Goal: Task Accomplishment & Management: Use online tool/utility

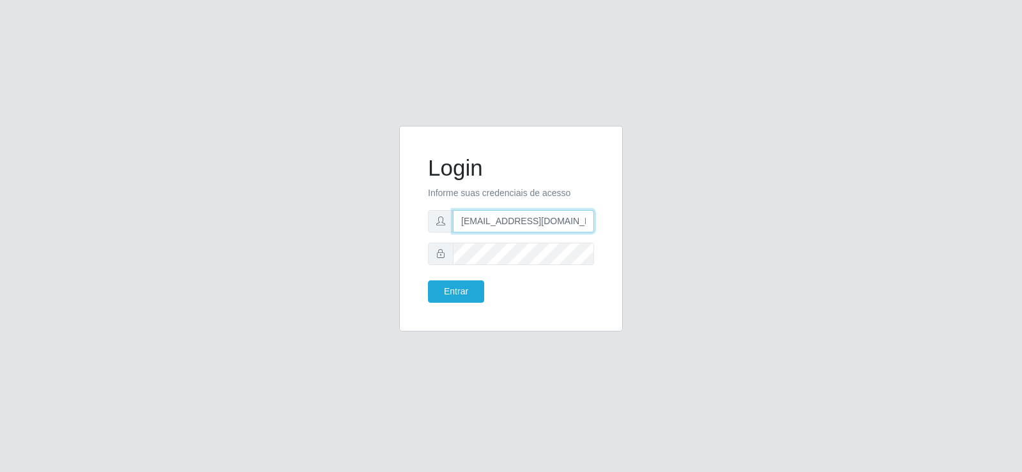
drag, startPoint x: 581, startPoint y: 223, endPoint x: 294, endPoint y: 307, distance: 299.6
click at [294, 307] on div "Login Informe suas credenciais de acesso [EMAIL_ADDRESS][DOMAIN_NAME] Entrar" at bounding box center [511, 236] width 728 height 221
type input "com"
drag, startPoint x: 455, startPoint y: 224, endPoint x: 401, endPoint y: 224, distance: 54.3
click at [401, 224] on div "Login Informe suas credenciais de acesso com Entrar" at bounding box center [511, 229] width 224 height 206
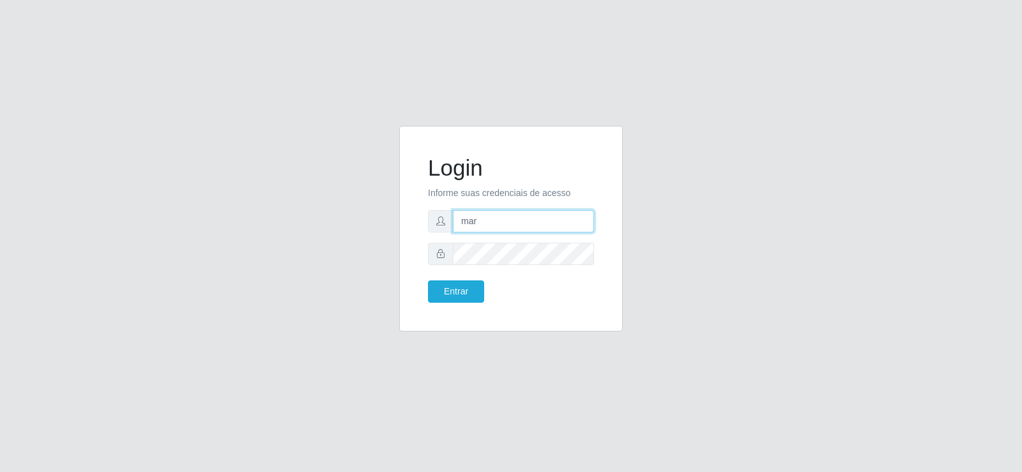
type input "mary@Suptadeu"
click at [335, 240] on div "Login Informe suas credenciais de acesso [PERSON_NAME] Entrar" at bounding box center [511, 236] width 728 height 221
click at [467, 288] on button "Entrar" at bounding box center [456, 291] width 56 height 22
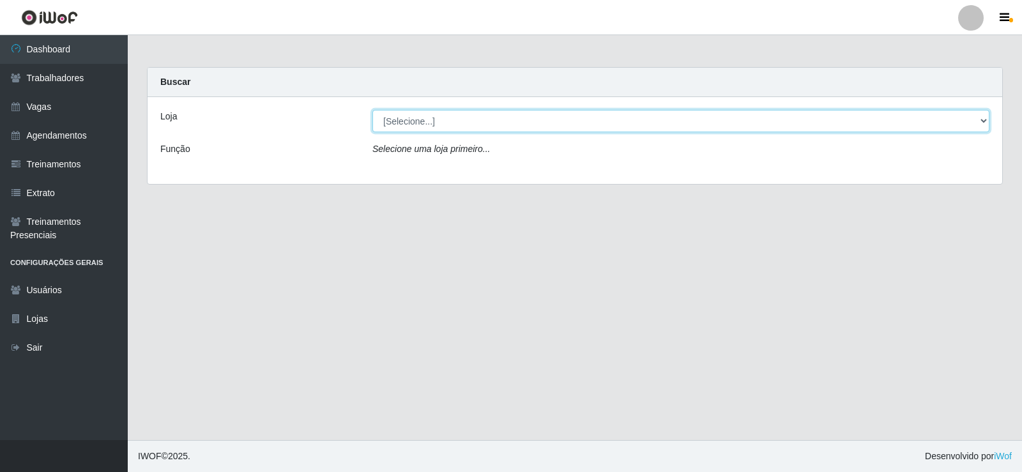
click at [986, 119] on select "[Selecione...] Supermercado Tadeu - [GEOGRAPHIC_DATA]" at bounding box center [680, 121] width 617 height 22
select select "195"
click at [372, 110] on select "[Selecione...] Supermercado Tadeu - [GEOGRAPHIC_DATA]" at bounding box center [680, 121] width 617 height 22
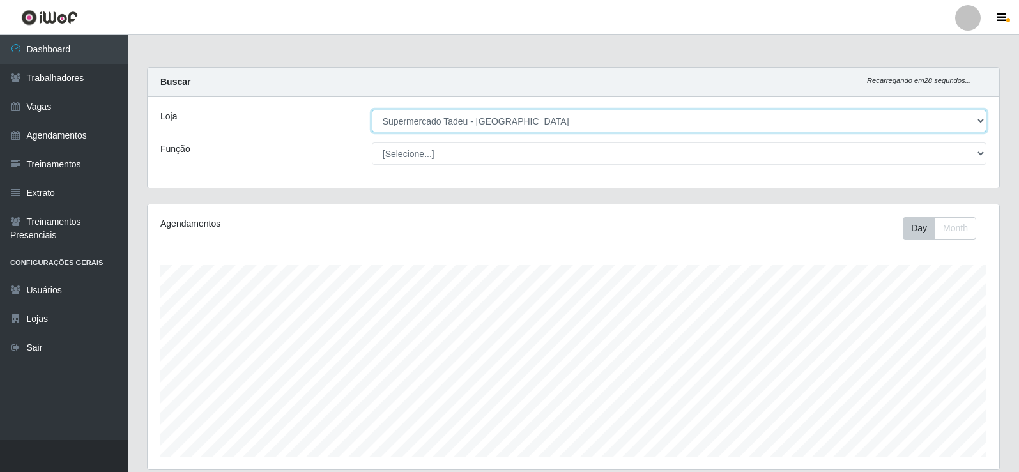
scroll to position [263, 0]
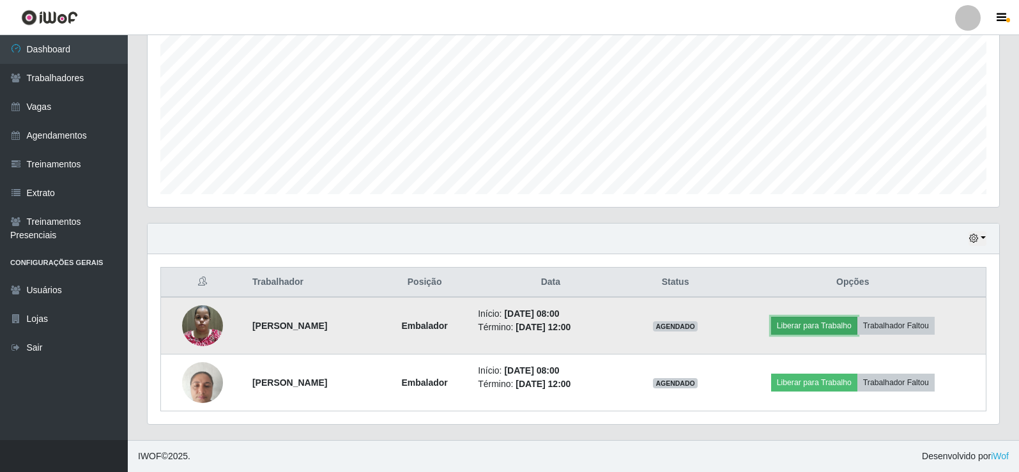
click at [816, 324] on button "Liberar para Trabalho" at bounding box center [814, 326] width 86 height 18
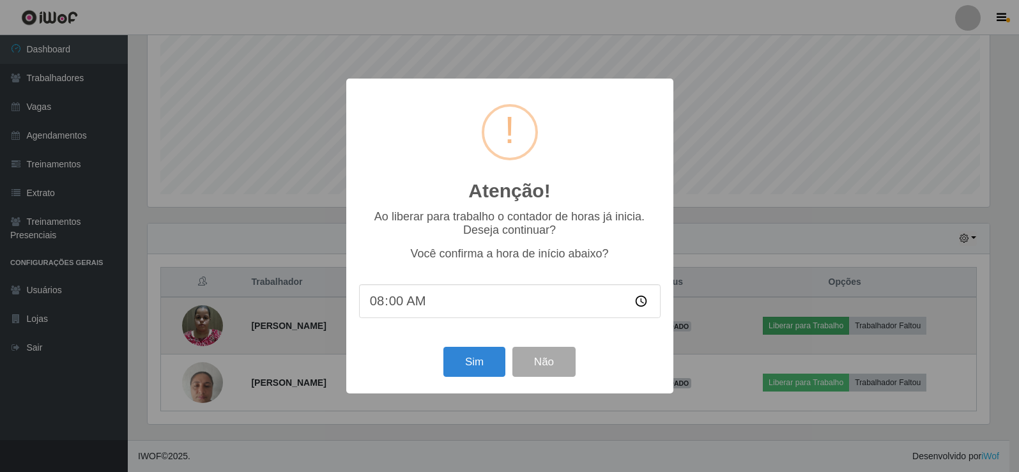
scroll to position [265, 845]
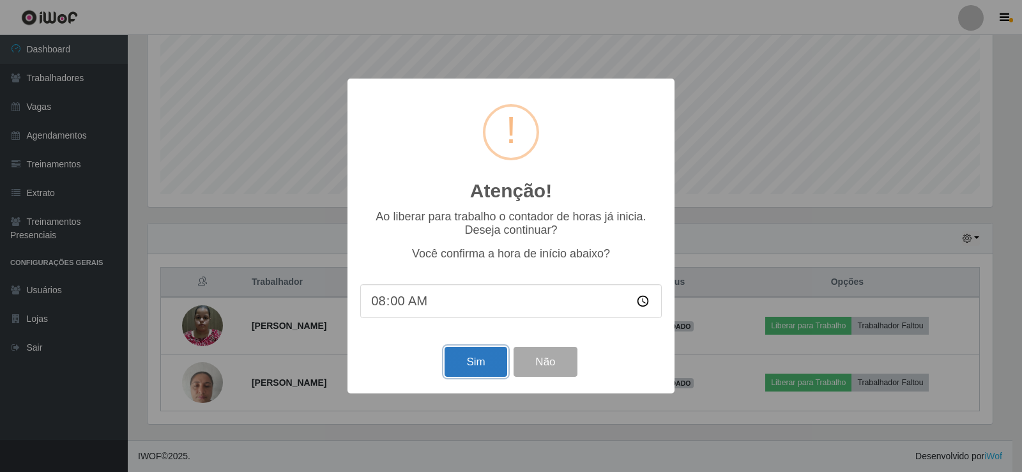
click at [475, 363] on button "Sim" at bounding box center [476, 362] width 62 height 30
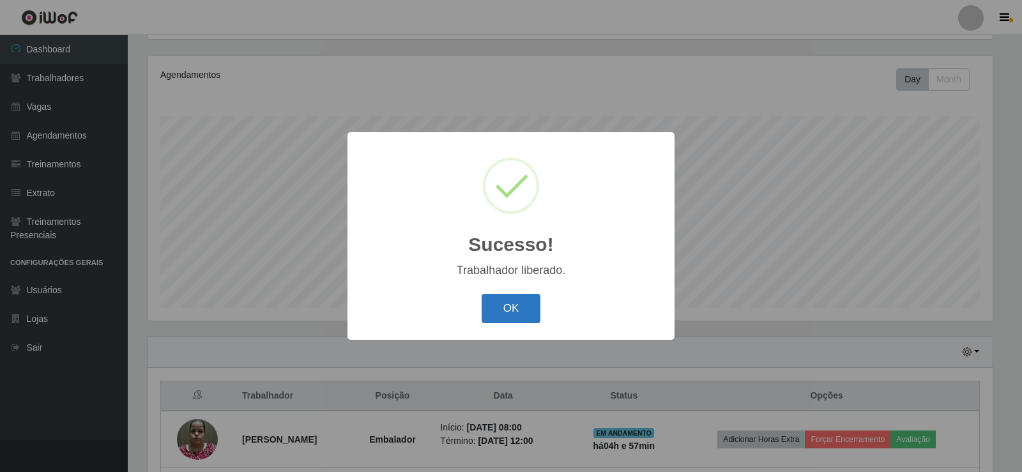
click at [502, 312] on button "OK" at bounding box center [511, 309] width 59 height 30
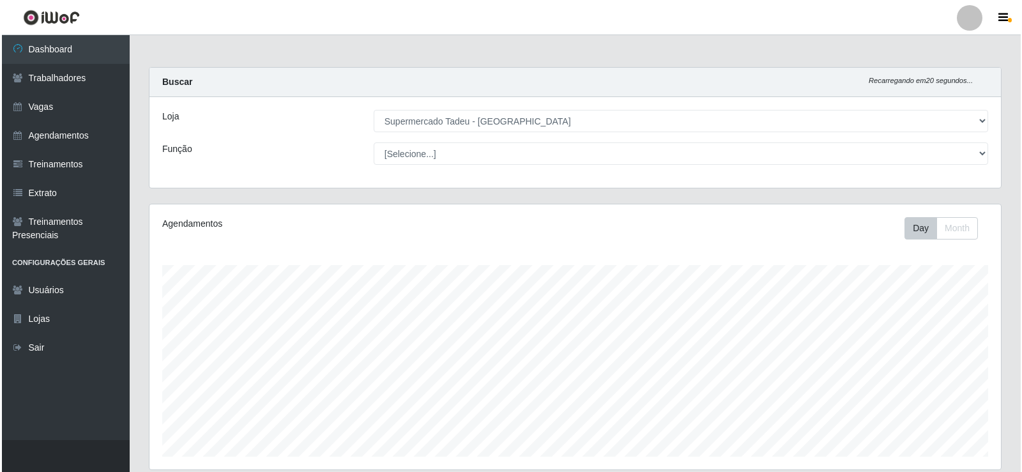
scroll to position [263, 0]
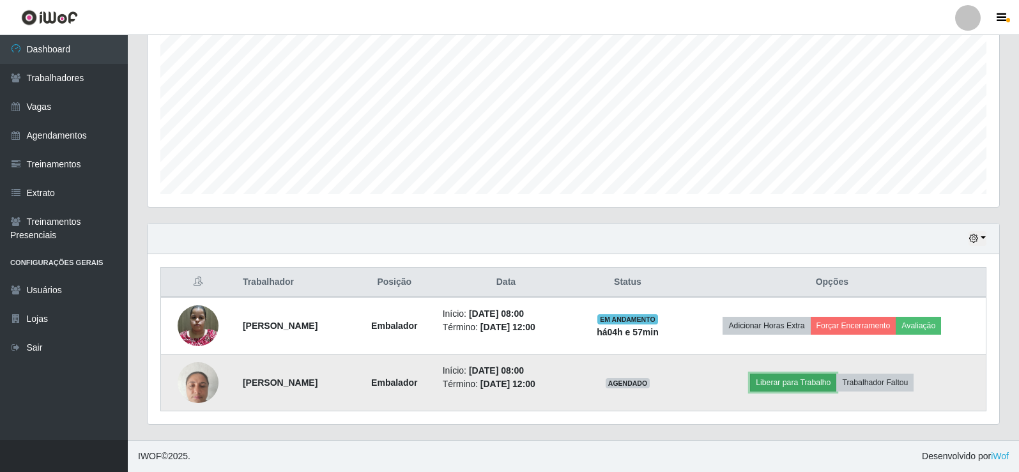
click at [795, 376] on button "Liberar para Trabalho" at bounding box center [793, 383] width 86 height 18
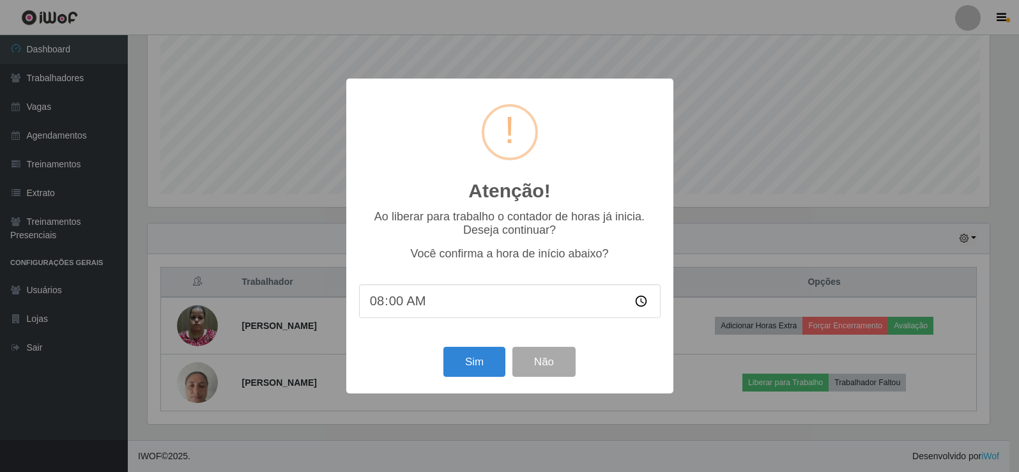
scroll to position [265, 845]
click at [469, 360] on button "Sim" at bounding box center [476, 362] width 62 height 30
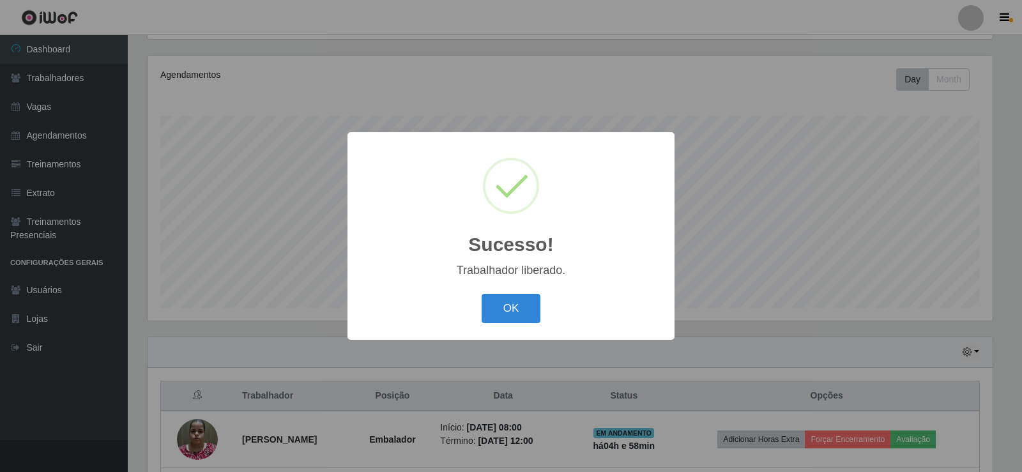
drag, startPoint x: 502, startPoint y: 309, endPoint x: 637, endPoint y: 303, distance: 135.6
click at [500, 312] on button "OK" at bounding box center [511, 309] width 59 height 30
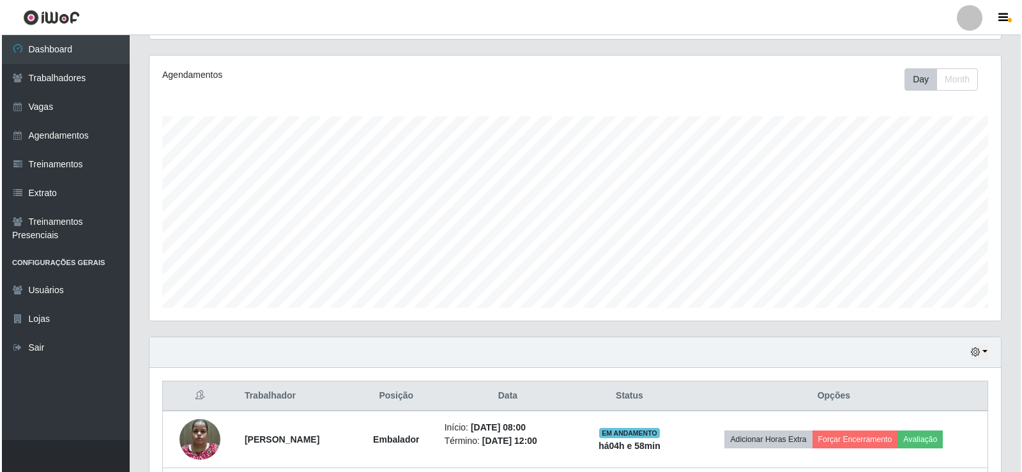
scroll to position [263, 0]
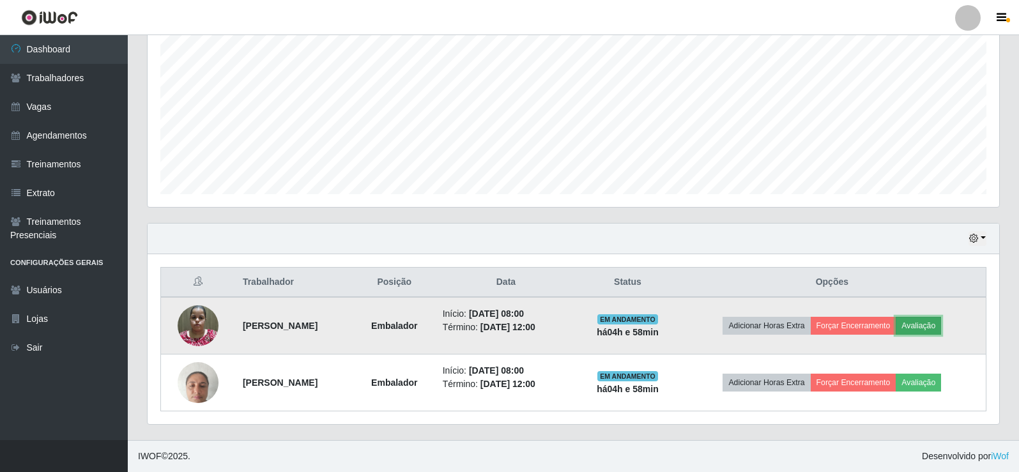
click at [931, 323] on button "Avaliação" at bounding box center [918, 326] width 45 height 18
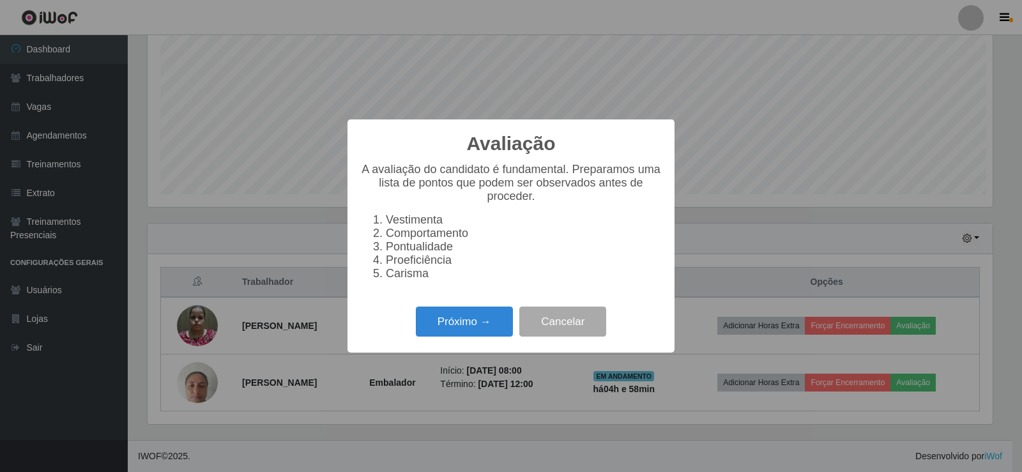
scroll to position [265, 845]
click at [459, 327] on button "Próximo →" at bounding box center [464, 322] width 97 height 30
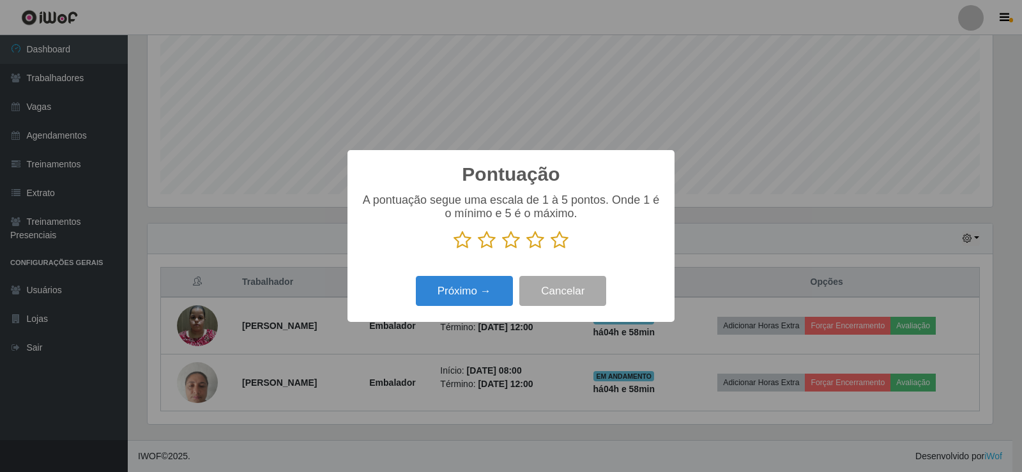
scroll to position [638592, 638012]
click at [556, 241] on icon at bounding box center [560, 240] width 18 height 19
click at [551, 250] on input "radio" at bounding box center [551, 250] width 0 height 0
click at [493, 291] on button "Próximo →" at bounding box center [464, 291] width 97 height 30
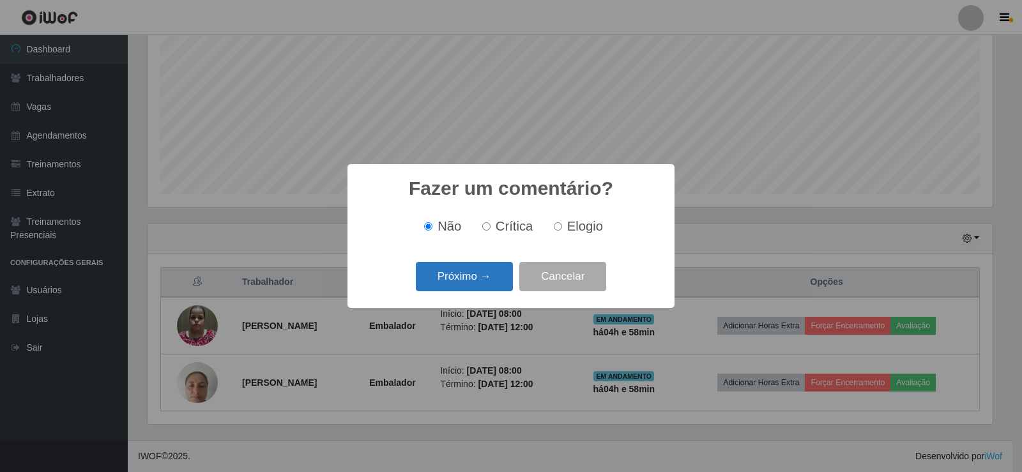
click at [488, 284] on button "Próximo →" at bounding box center [464, 277] width 97 height 30
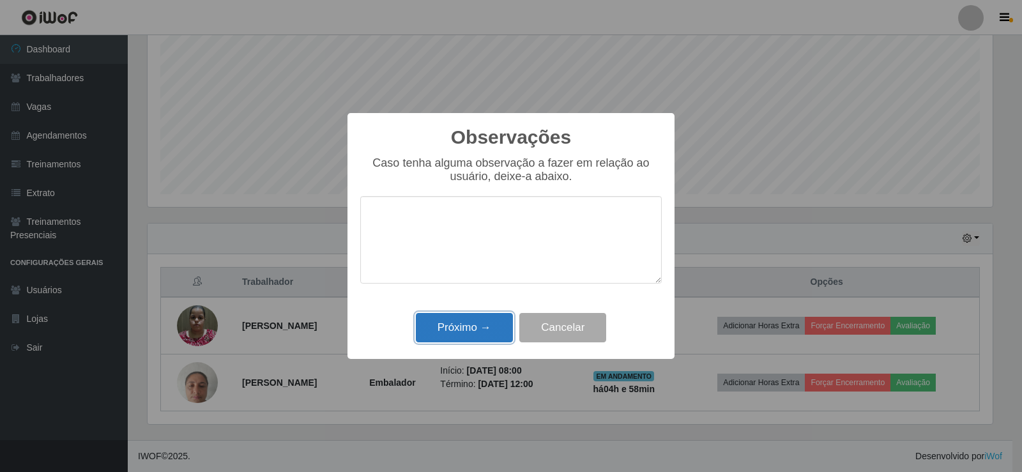
click at [468, 328] on button "Próximo →" at bounding box center [464, 328] width 97 height 30
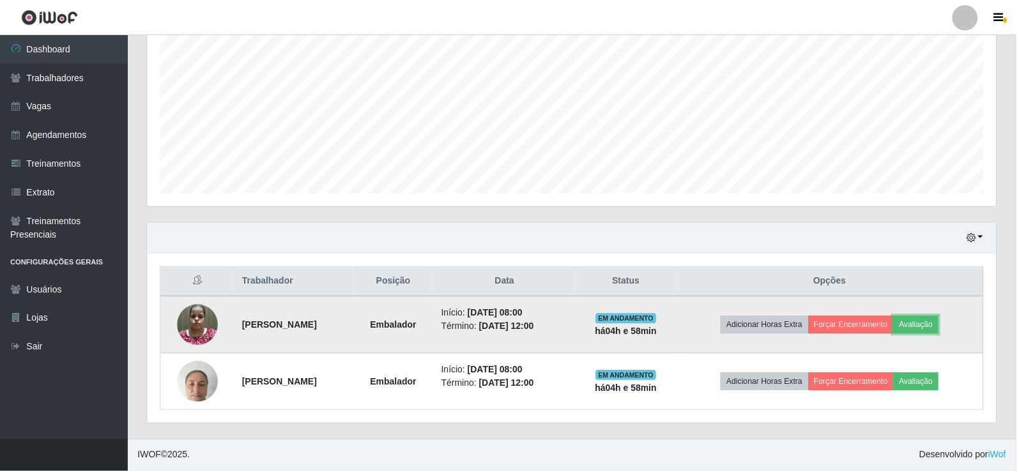
scroll to position [0, 0]
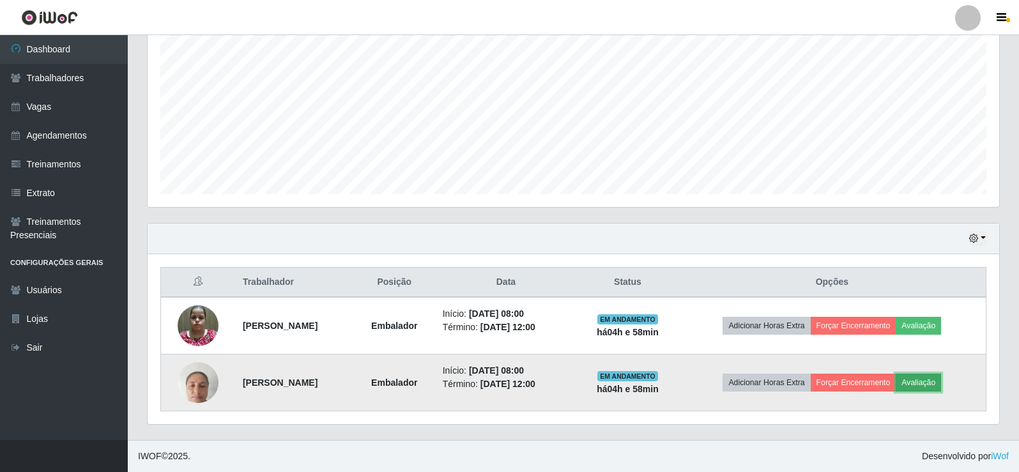
click at [938, 383] on button "Avaliação" at bounding box center [918, 383] width 45 height 18
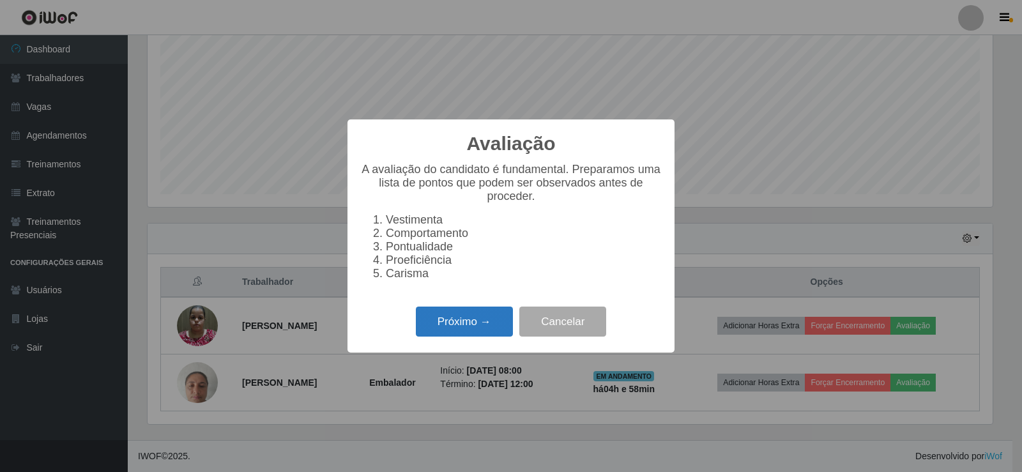
click at [471, 333] on button "Próximo →" at bounding box center [464, 322] width 97 height 30
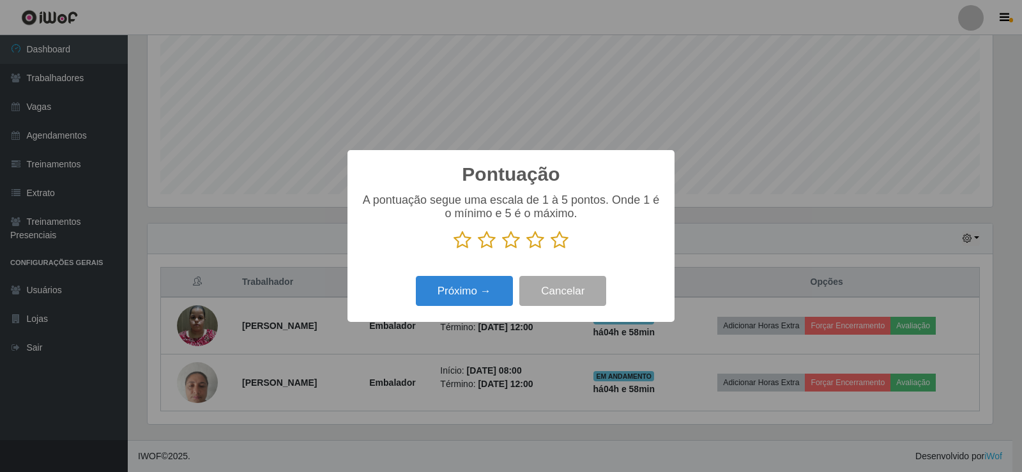
click at [562, 241] on icon at bounding box center [560, 240] width 18 height 19
click at [551, 250] on input "radio" at bounding box center [551, 250] width 0 height 0
click at [442, 282] on button "Próximo →" at bounding box center [464, 291] width 97 height 30
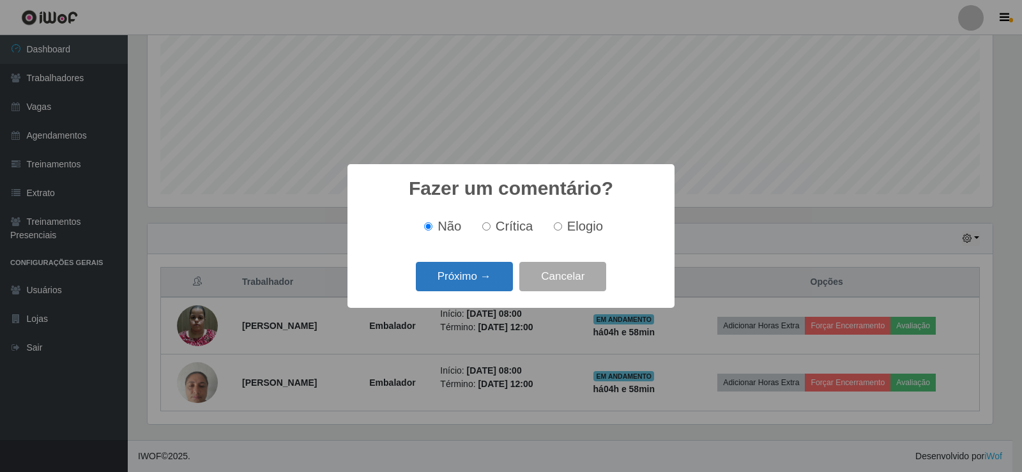
click at [445, 291] on button "Próximo →" at bounding box center [464, 277] width 97 height 30
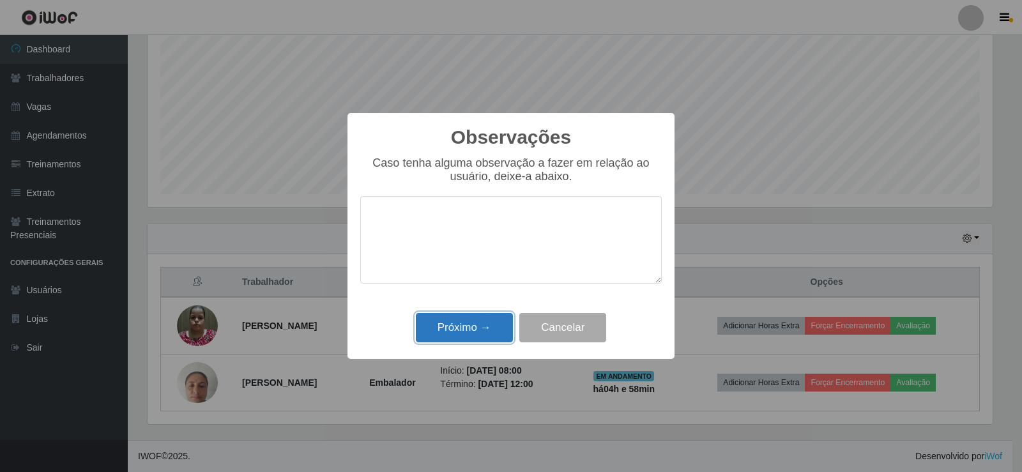
click at [453, 333] on button "Próximo →" at bounding box center [464, 328] width 97 height 30
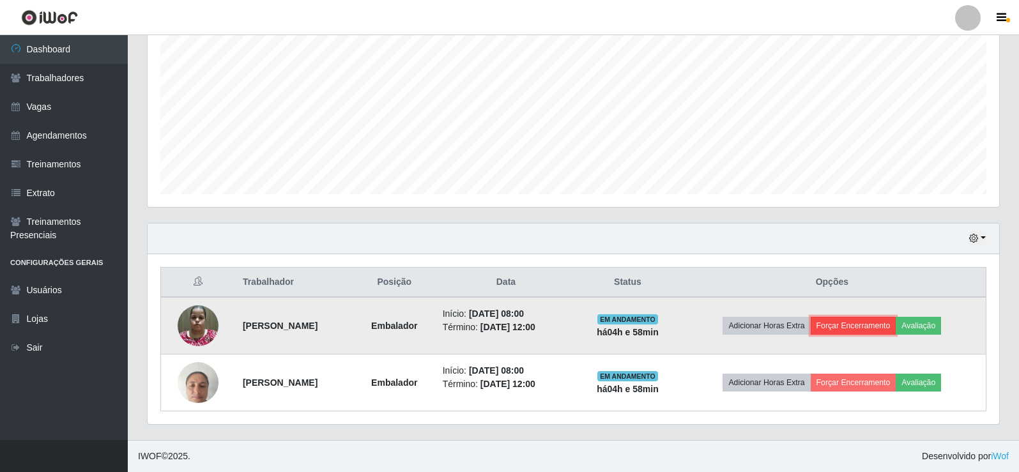
click at [860, 319] on button "Forçar Encerramento" at bounding box center [854, 326] width 86 height 18
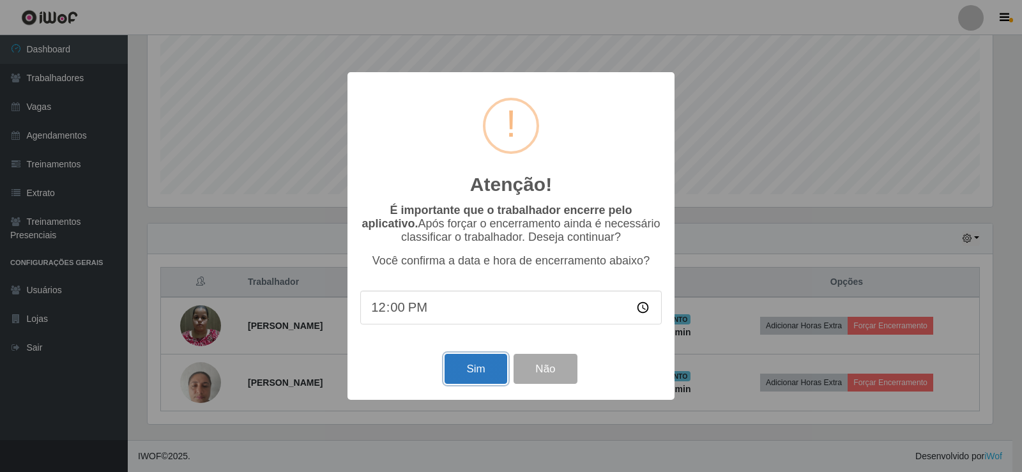
click at [478, 368] on button "Sim" at bounding box center [476, 369] width 62 height 30
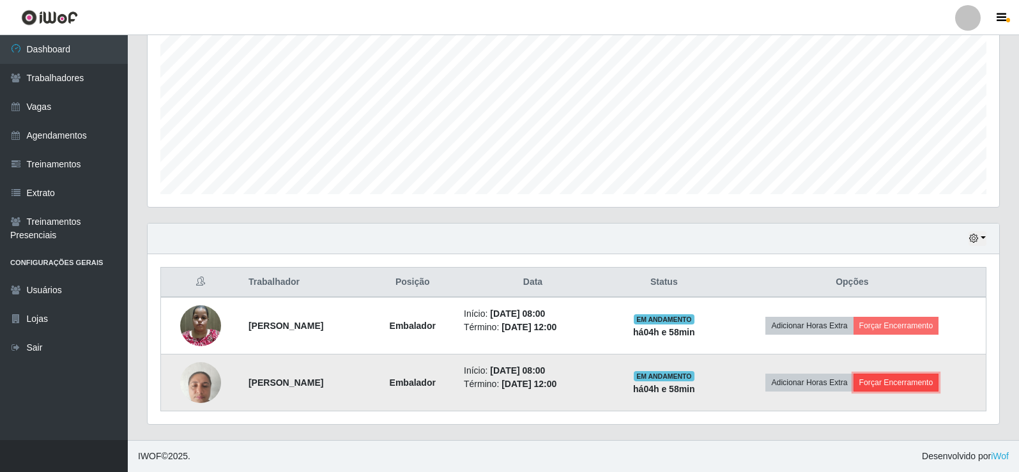
click at [915, 379] on button "Forçar Encerramento" at bounding box center [897, 383] width 86 height 18
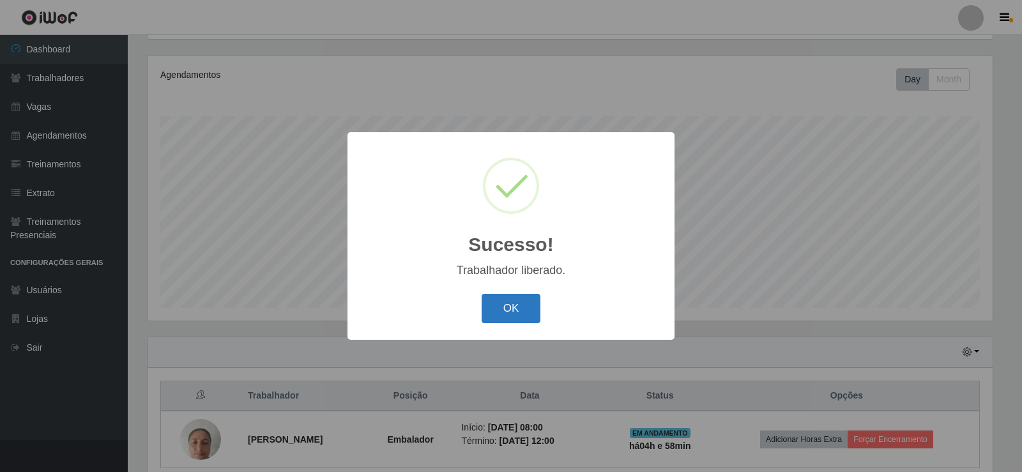
click at [519, 310] on button "OK" at bounding box center [511, 309] width 59 height 30
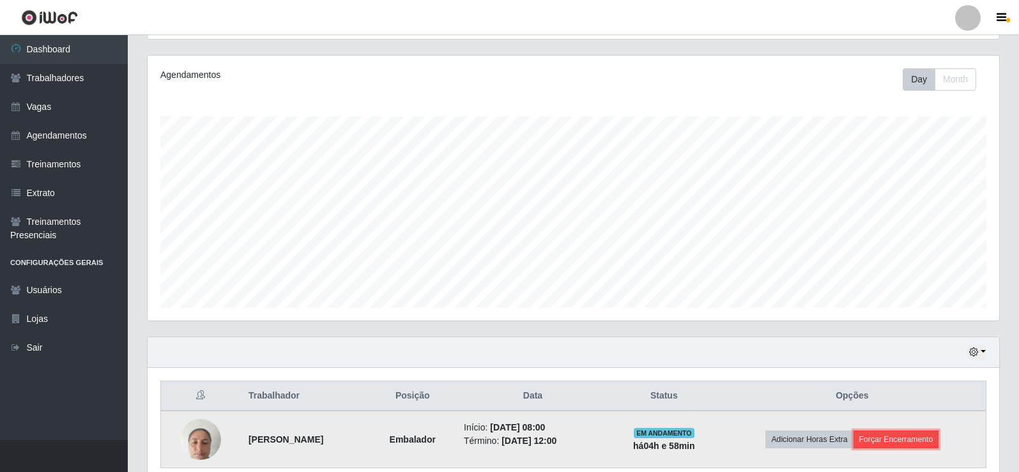
click at [906, 438] on button "Forçar Encerramento" at bounding box center [897, 440] width 86 height 18
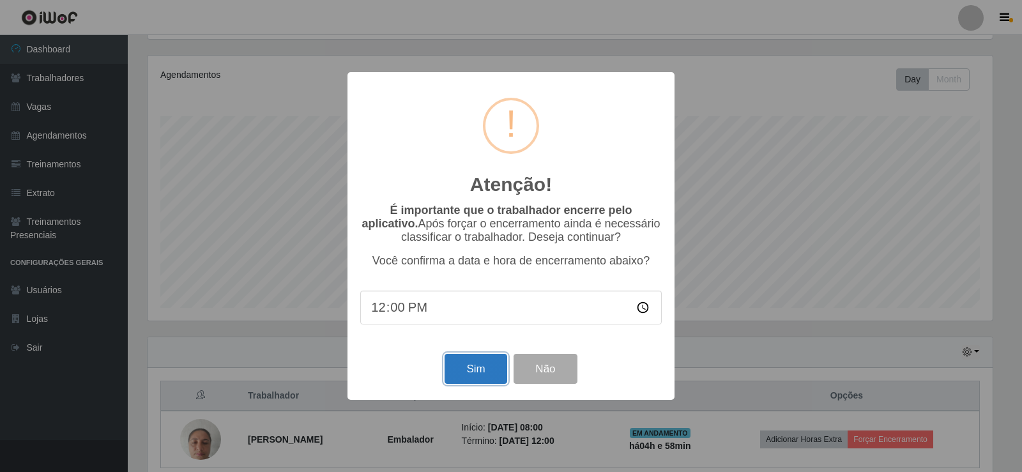
click at [492, 364] on button "Sim" at bounding box center [476, 369] width 62 height 30
